Goal: Task Accomplishment & Management: Use online tool/utility

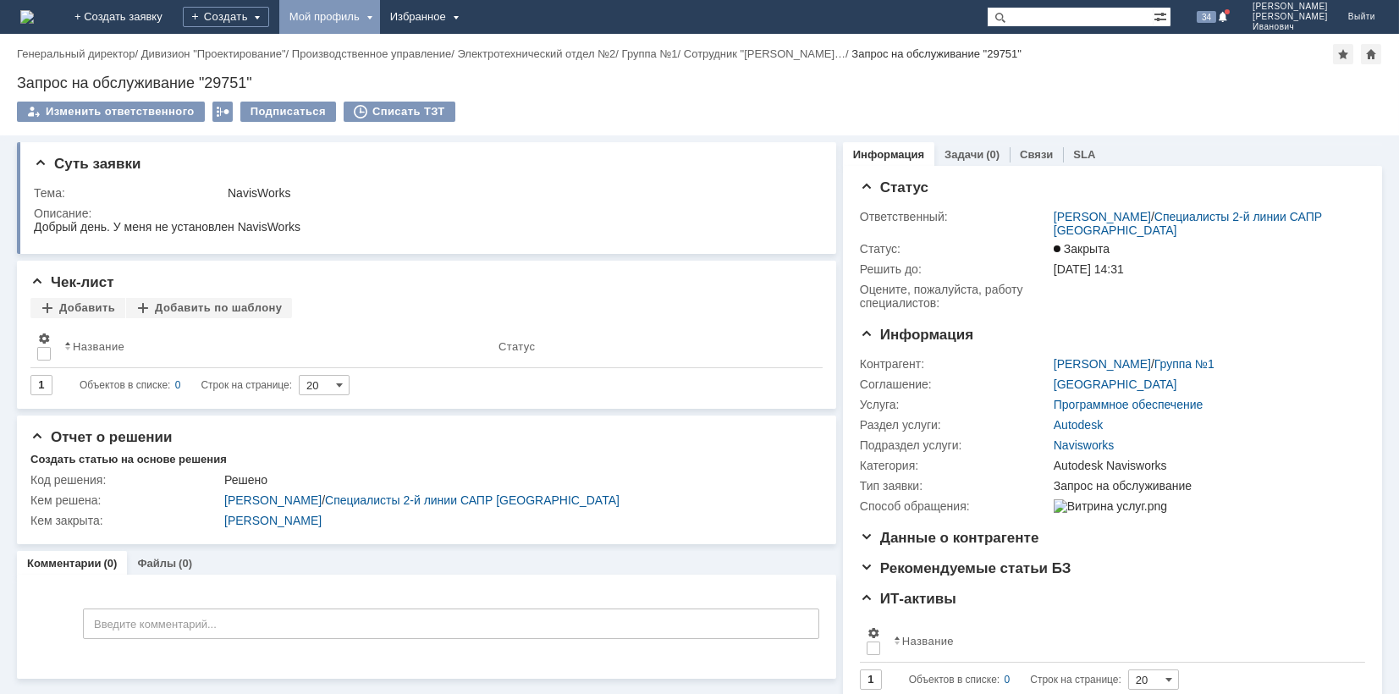
click at [372, 8] on div "Мой профиль" at bounding box center [329, 17] width 101 height 34
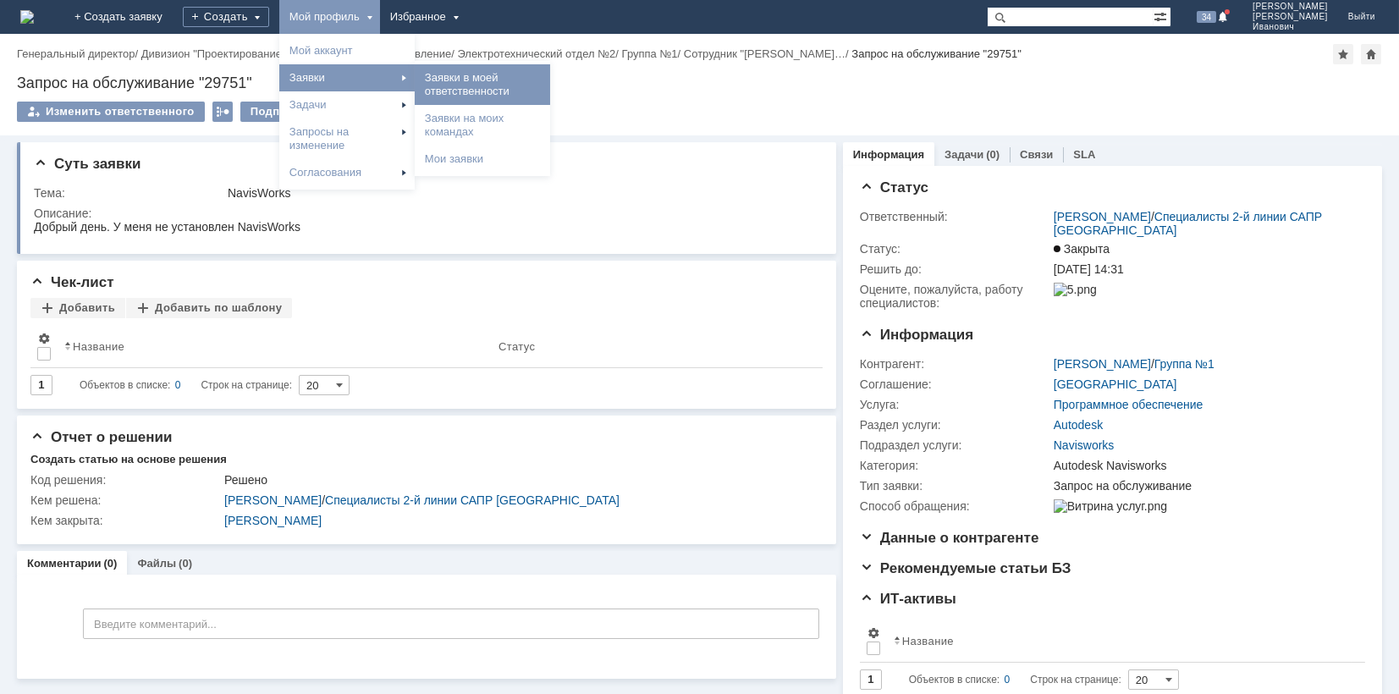
click at [530, 83] on link "Заявки в моей ответственности" at bounding box center [482, 85] width 129 height 34
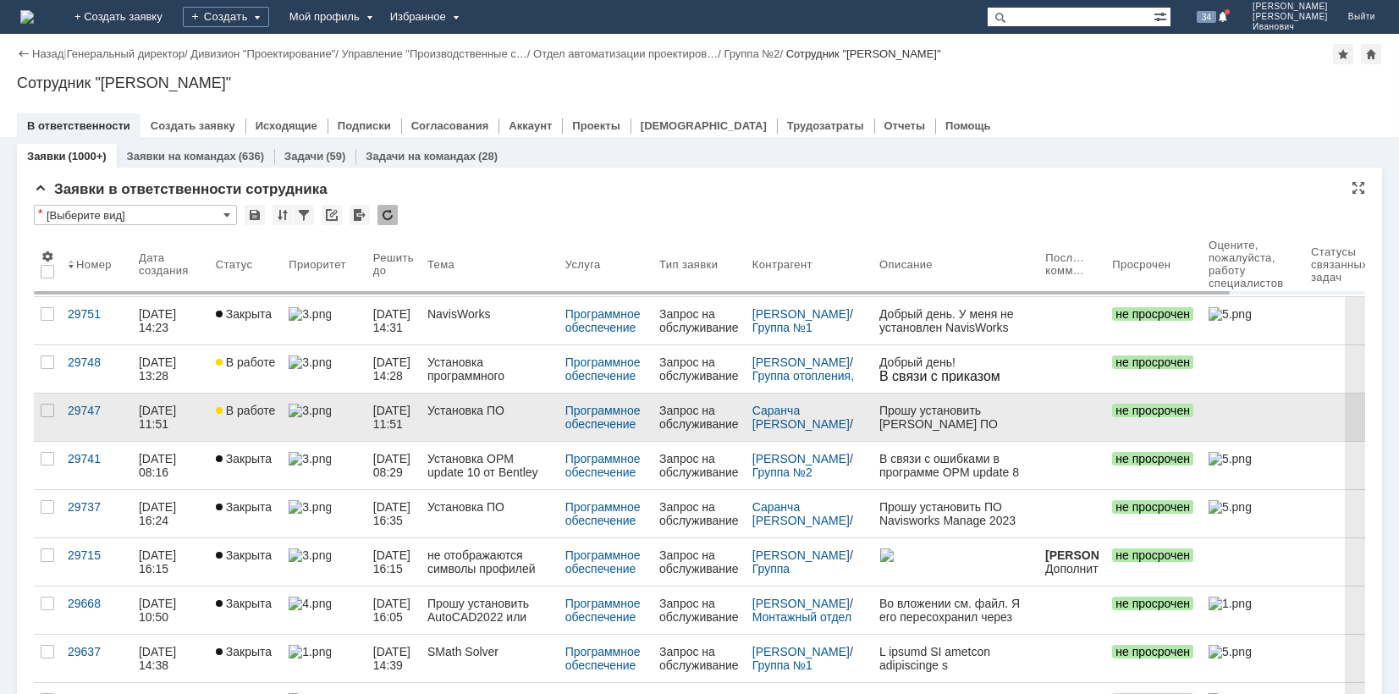
click at [254, 411] on span "В работе" at bounding box center [245, 411] width 59 height 14
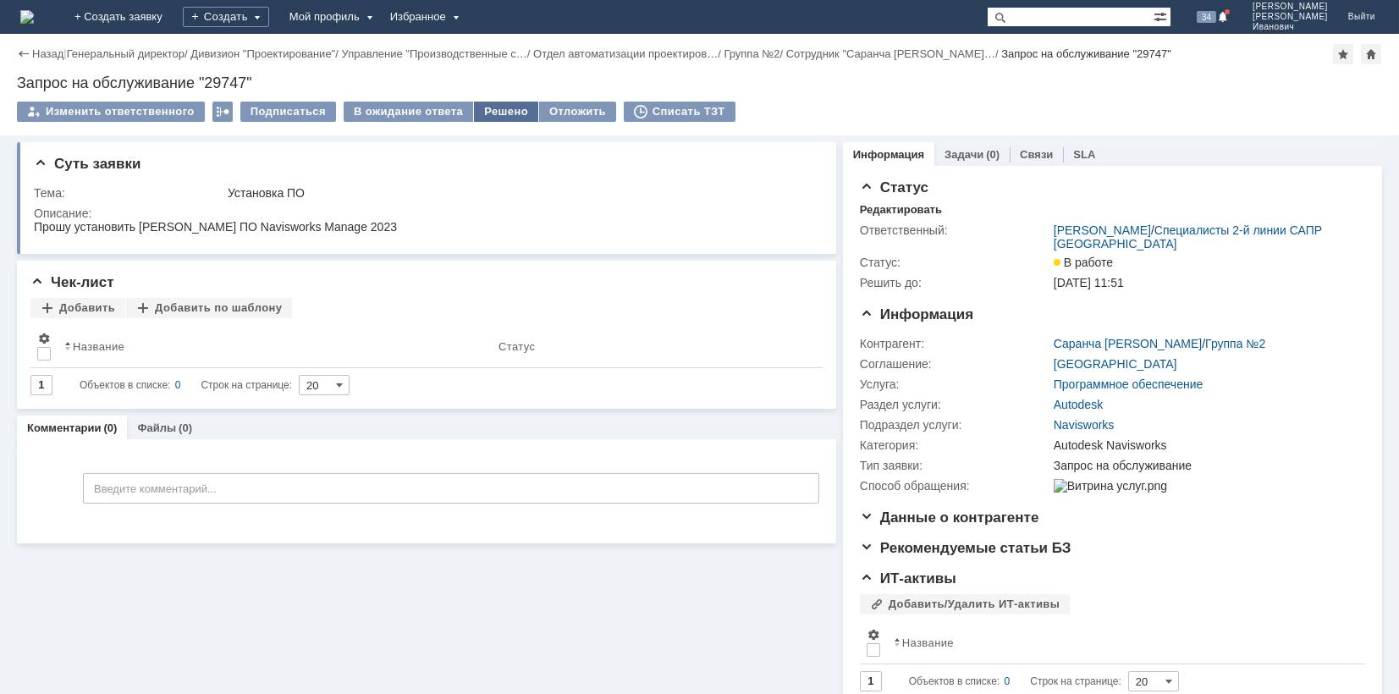
click at [497, 108] on div "Решено" at bounding box center [506, 112] width 64 height 20
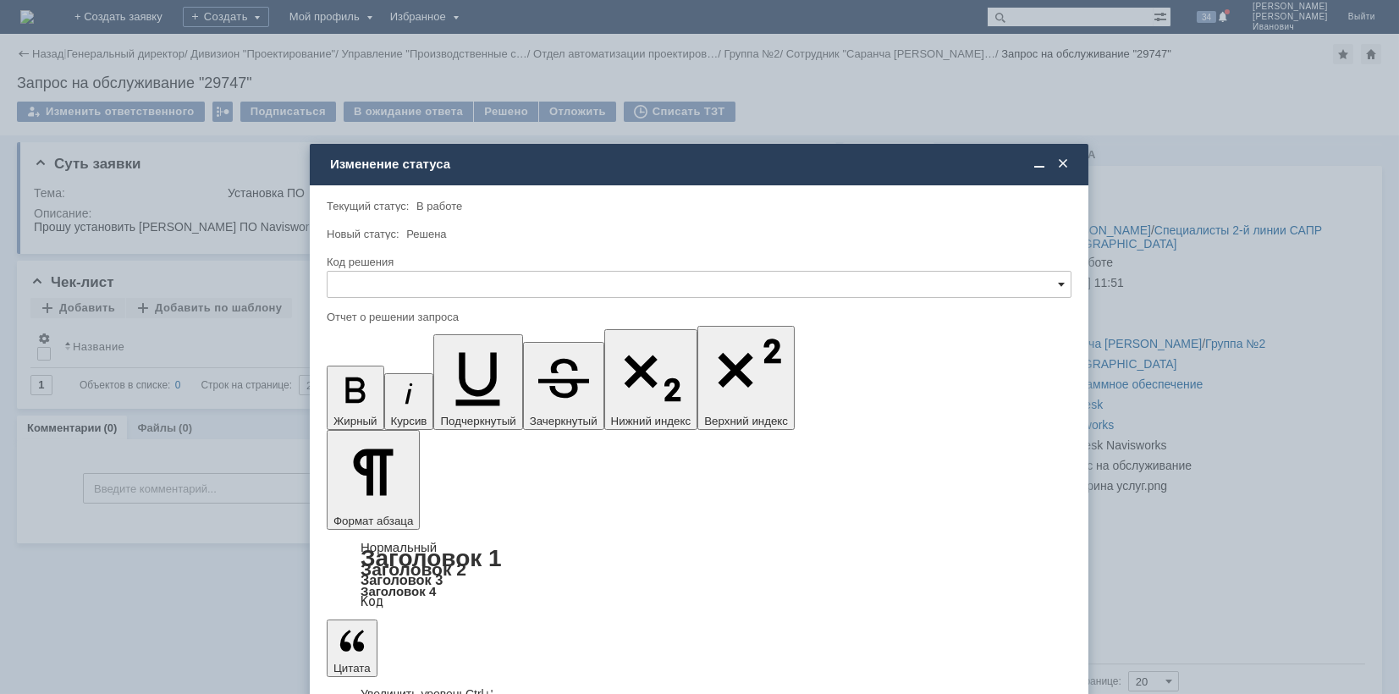
click at [1061, 282] on span at bounding box center [1061, 285] width 7 height 14
click at [393, 398] on span "Решено" at bounding box center [699, 399] width 723 height 14
type input "Решено"
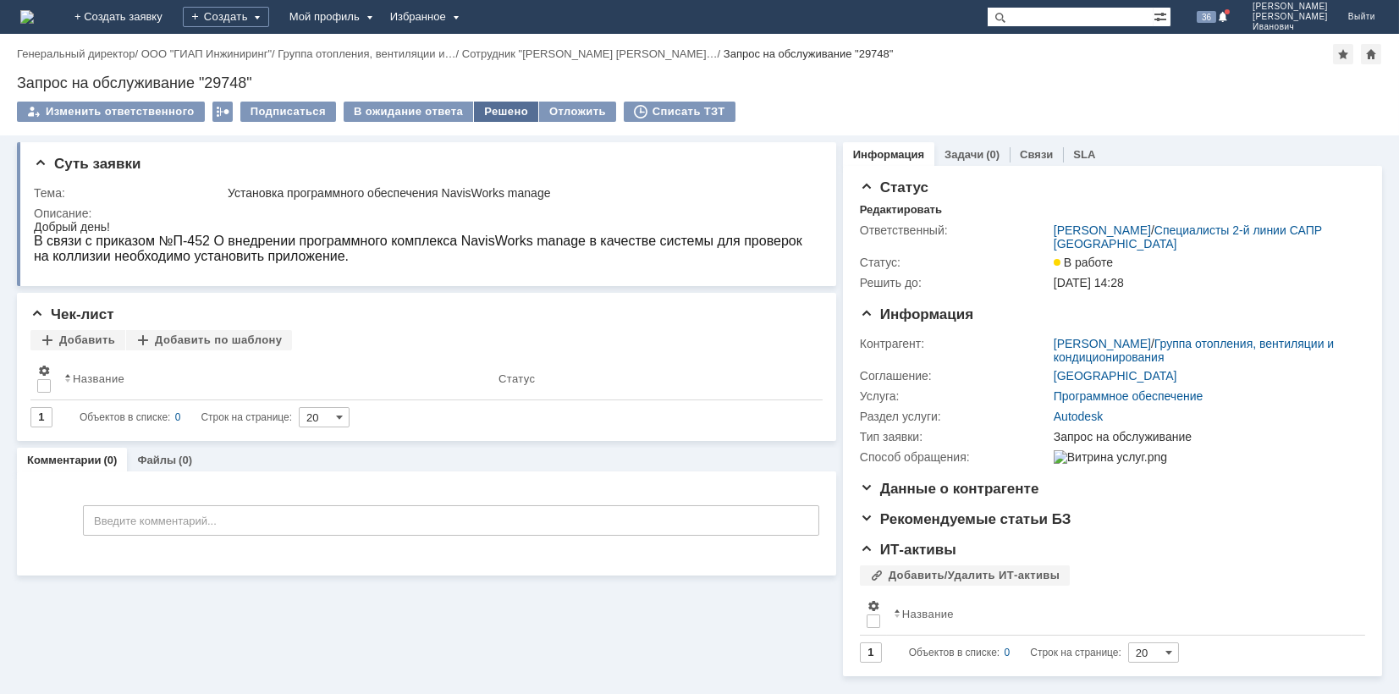
click at [488, 109] on div "Решено" at bounding box center [506, 112] width 64 height 20
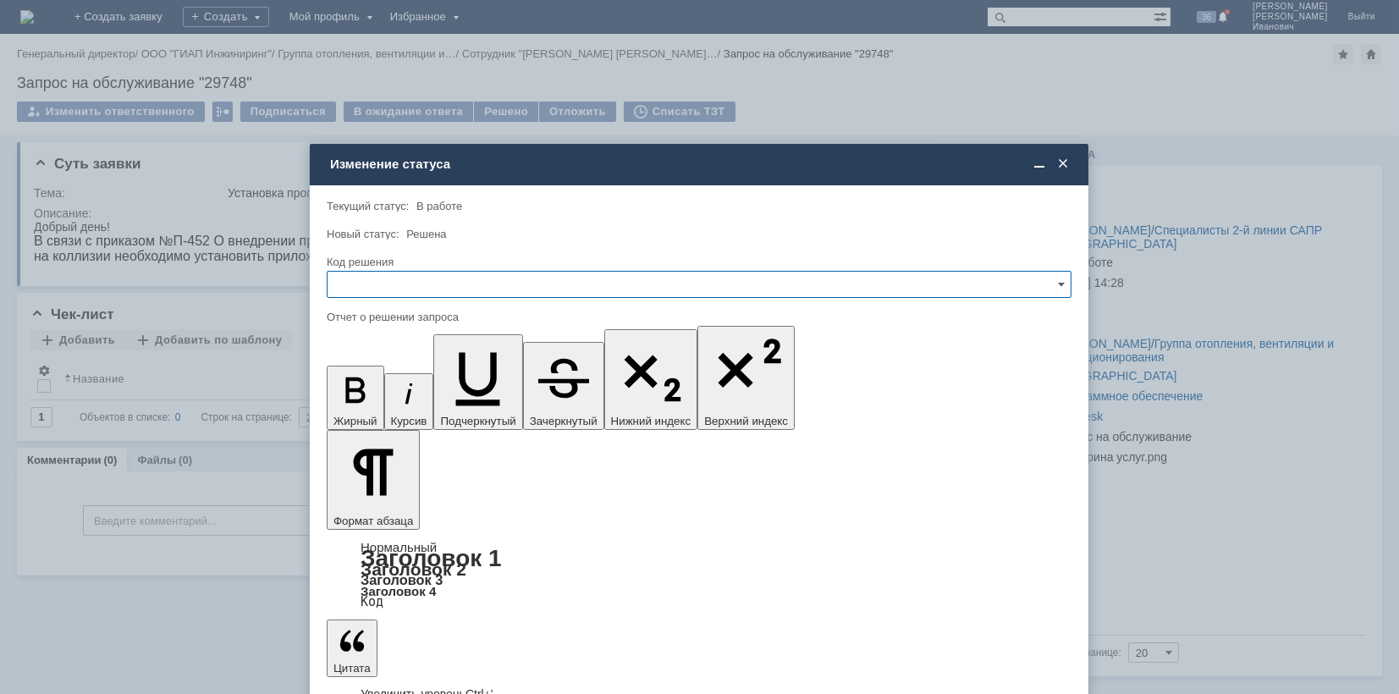
click at [393, 272] on input "text" at bounding box center [699, 284] width 745 height 27
click at [352, 399] on span "Решено" at bounding box center [699, 399] width 723 height 14
type input "Решено"
